Goal: Information Seeking & Learning: Learn about a topic

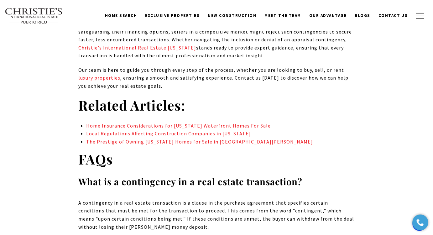
scroll to position [3988, 0]
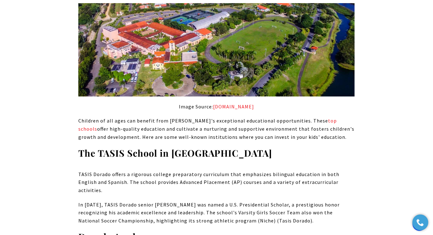
scroll to position [3219, 0]
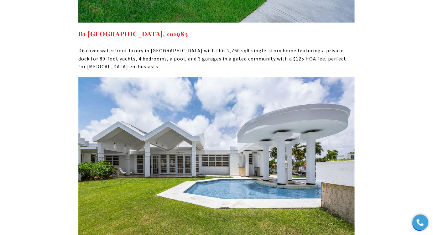
scroll to position [6976, 0]
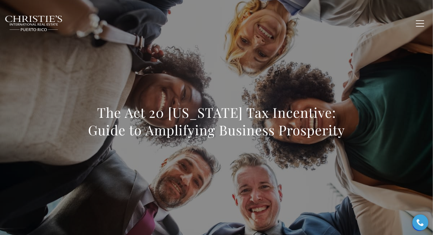
click at [210, 121] on h1 "The Act 20 Puerto Rico Tax Incentive: Guide to Amplifying Business Prosperity" at bounding box center [216, 121] width 276 height 35
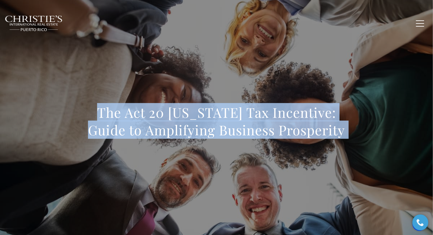
click at [210, 121] on h1 "The Act 20 Puerto Rico Tax Incentive: Guide to Amplifying Business Prosperity" at bounding box center [216, 121] width 276 height 35
copy body "The Act 20 Puerto Rico Tax Incentive: Guide to Amplifying Business Prosperity"
click at [195, 118] on h1 "The Act 20 Puerto Rico Tax Incentive: Guide to Amplifying Business Prosperity" at bounding box center [216, 121] width 276 height 35
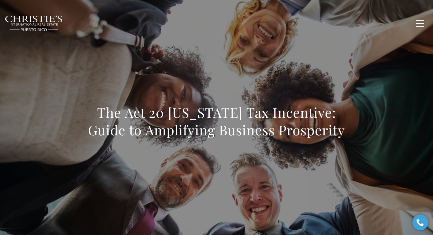
click at [195, 118] on h1 "The Act 20 Puerto Rico Tax Incentive: Guide to Amplifying Business Prosperity" at bounding box center [216, 121] width 276 height 35
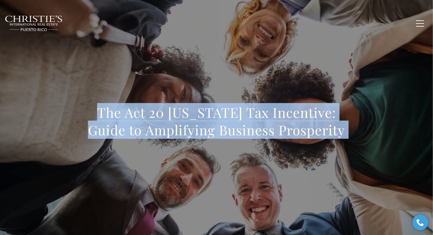
click at [195, 118] on h1 "The Act 20 Puerto Rico Tax Incentive: Guide to Amplifying Business Prosperity" at bounding box center [216, 121] width 276 height 35
click at [197, 130] on h1 "The Act 20 Puerto Rico Tax Incentive: Guide to Amplifying Business Prosperity" at bounding box center [216, 121] width 276 height 35
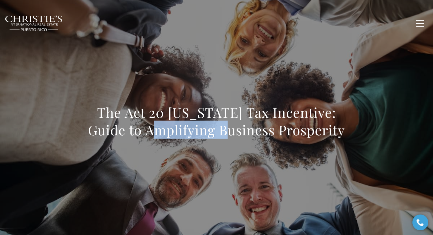
click at [197, 130] on h1 "The Act 20 Puerto Rico Tax Incentive: Guide to Amplifying Business Prosperity" at bounding box center [216, 121] width 276 height 35
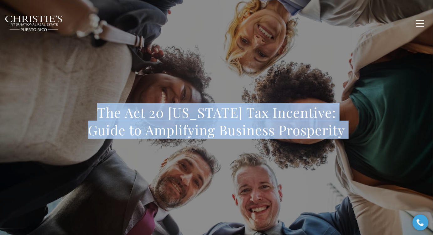
click at [197, 130] on h1 "The Act 20 Puerto Rico Tax Incentive: Guide to Amplifying Business Prosperity" at bounding box center [216, 121] width 276 height 35
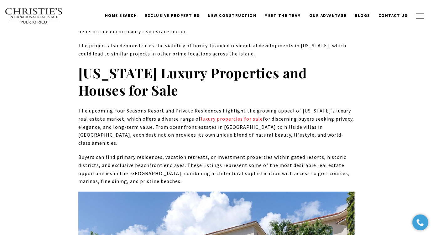
scroll to position [3263, 0]
